Goal: Task Accomplishment & Management: Use online tool/utility

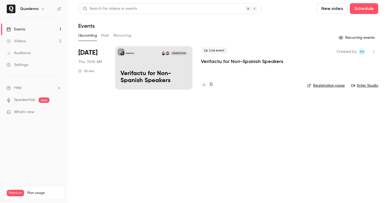
click at [44, 10] on button "button" at bounding box center [43, 9] width 6 height 6
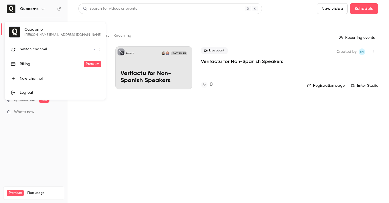
click at [40, 49] on span "Switch channel" at bounding box center [33, 50] width 27 height 6
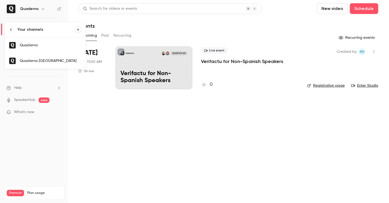
click at [43, 62] on div "Quaderno [GEOGRAPHIC_DATA]" at bounding box center [51, 60] width 62 height 5
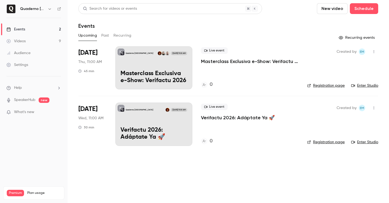
click at [105, 36] on button "Past" at bounding box center [105, 35] width 8 height 9
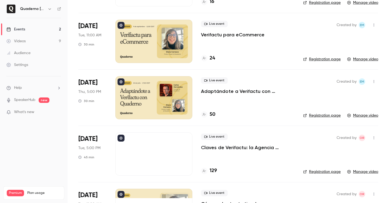
scroll to position [84, 0]
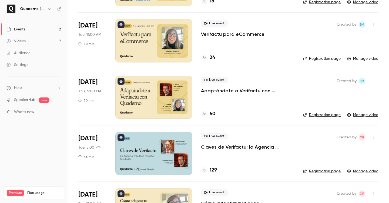
click at [234, 147] on p "Claves de Verifactu: la Agencia Tributaria resuelve tus [PERSON_NAME]" at bounding box center [247, 147] width 93 height 6
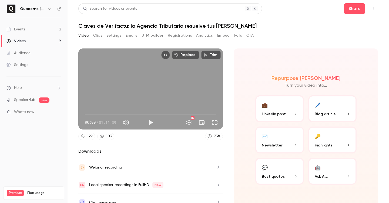
click at [184, 37] on button "Registrations" at bounding box center [180, 35] width 24 height 9
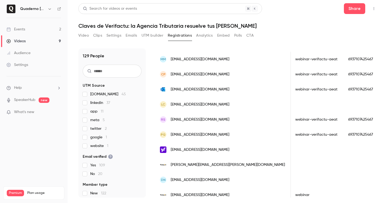
scroll to position [0, 684]
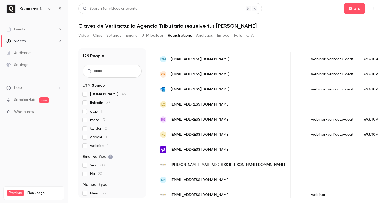
click at [149, 37] on button "UTM builder" at bounding box center [152, 35] width 22 height 9
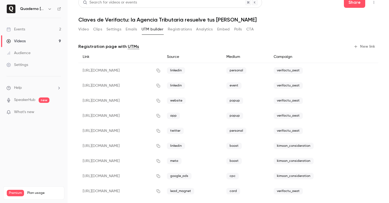
scroll to position [6, 0]
click at [160, 71] on icon "button" at bounding box center [158, 71] width 4 height 4
